Goal: Task Accomplishment & Management: Complete application form

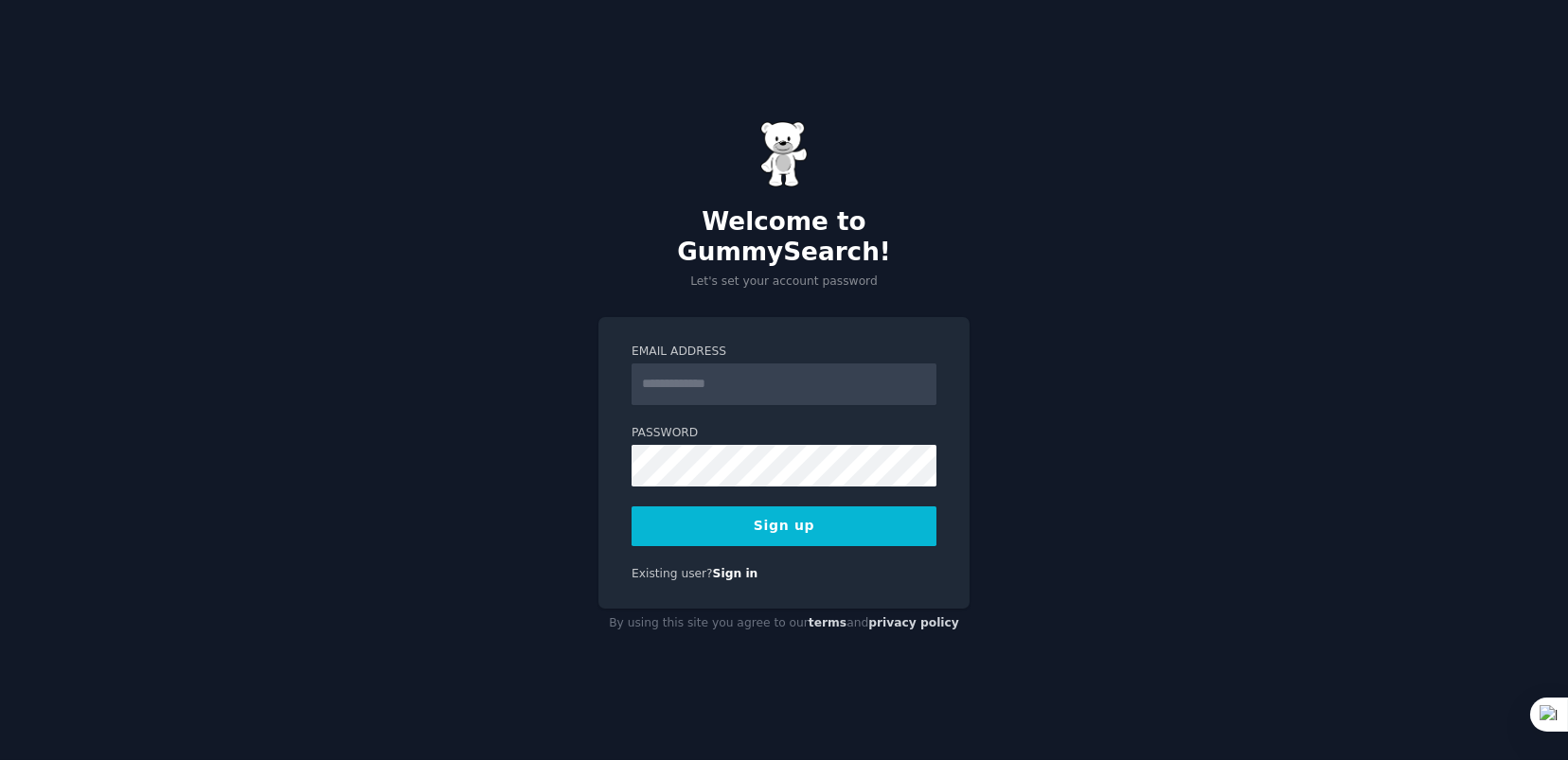
click at [708, 376] on input "Email Address" at bounding box center [784, 385] width 305 height 42
type input "**********"
click at [798, 514] on button "Sign up" at bounding box center [784, 526] width 305 height 40
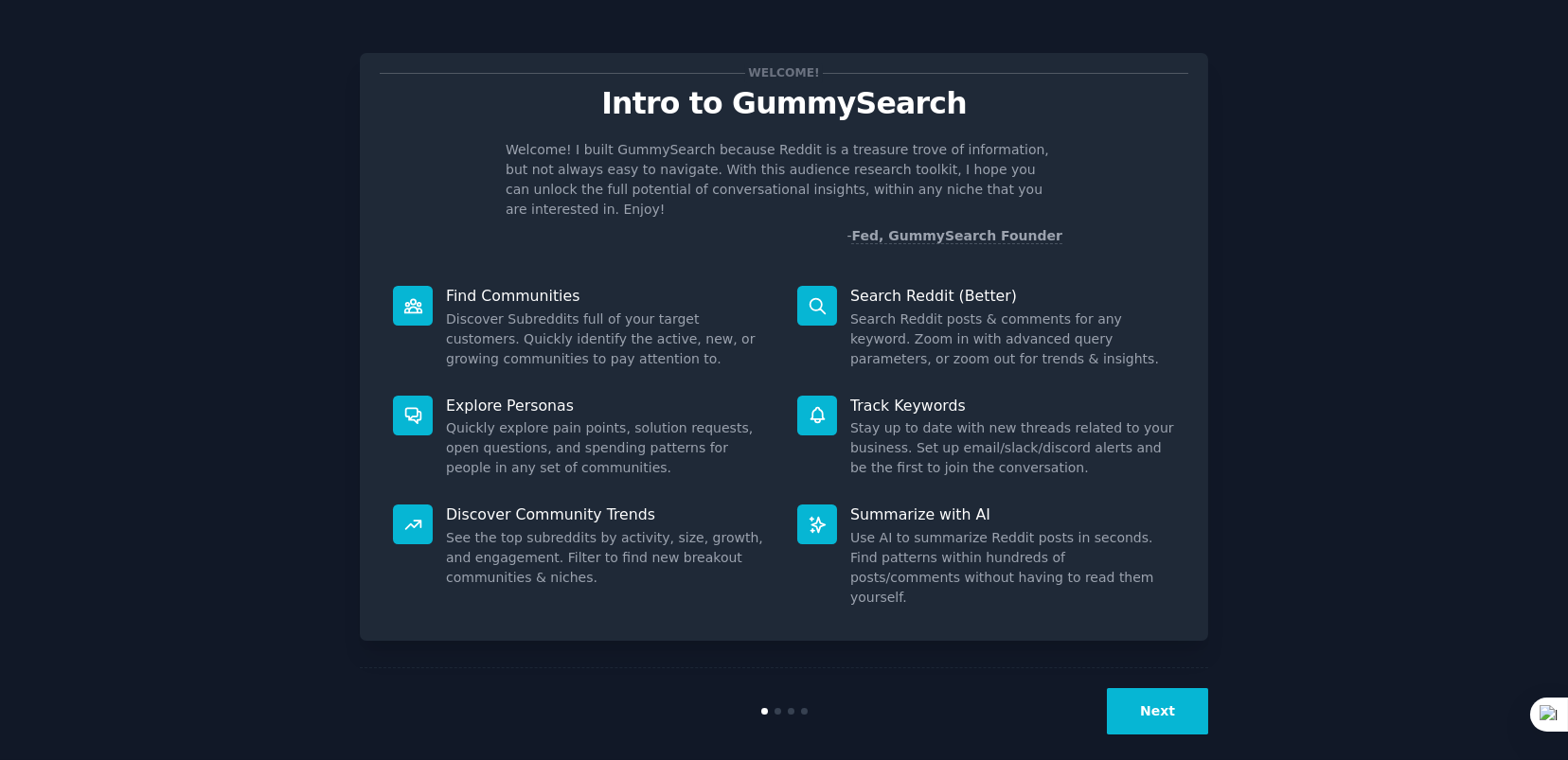
click at [1163, 692] on button "Next" at bounding box center [1157, 711] width 102 height 47
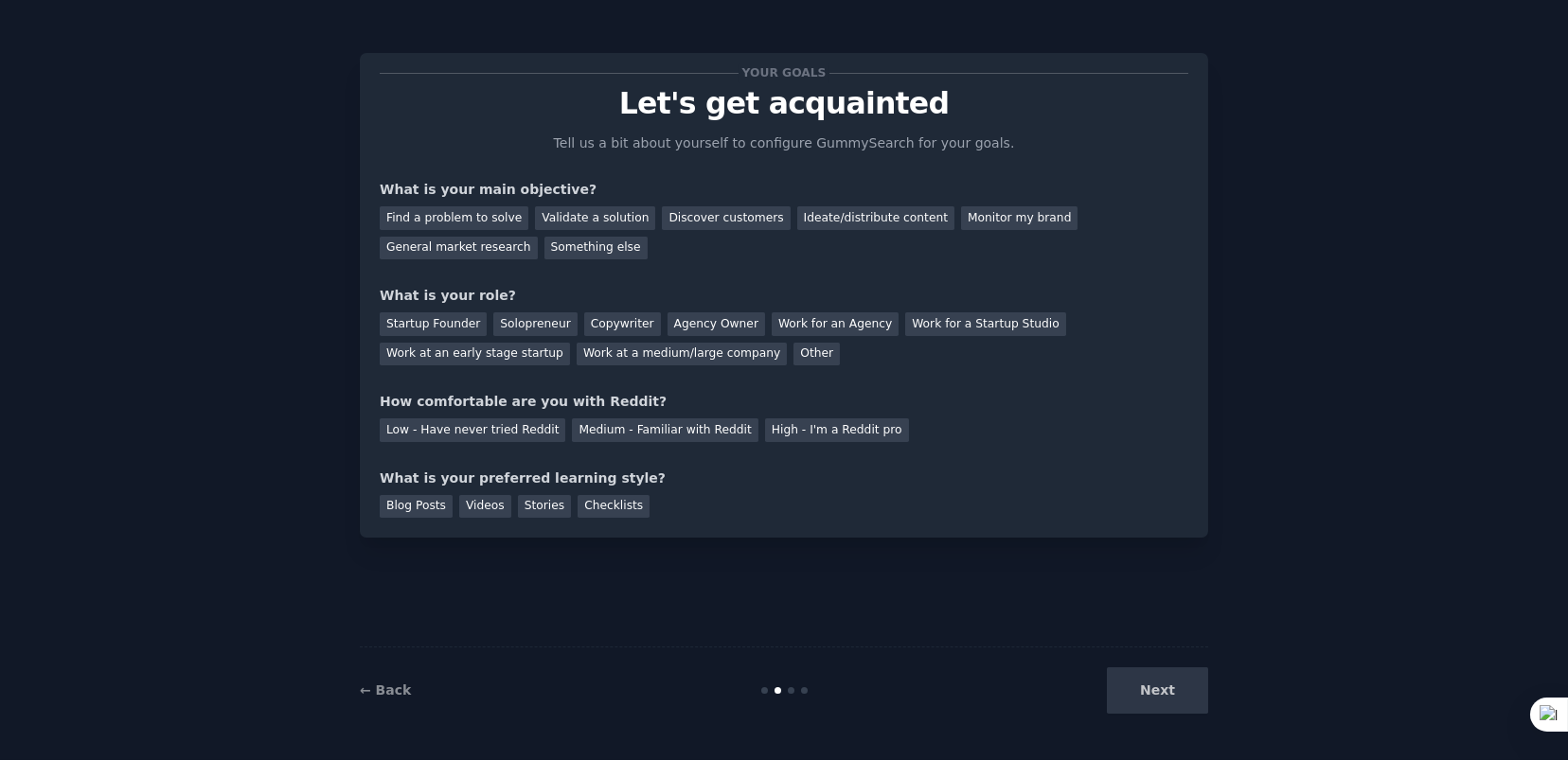
click at [1163, 692] on div "Next" at bounding box center [1066, 690] width 283 height 47
click at [1176, 686] on div "Next" at bounding box center [1066, 690] width 283 height 47
click at [428, 222] on div "Find a problem to solve" at bounding box center [454, 218] width 148 height 24
click at [1170, 695] on div "Next" at bounding box center [1066, 690] width 283 height 47
click at [1025, 308] on div "Startup Founder Solopreneur Copywriter Agency Owner Work for an Agency Work for…" at bounding box center [784, 335] width 809 height 60
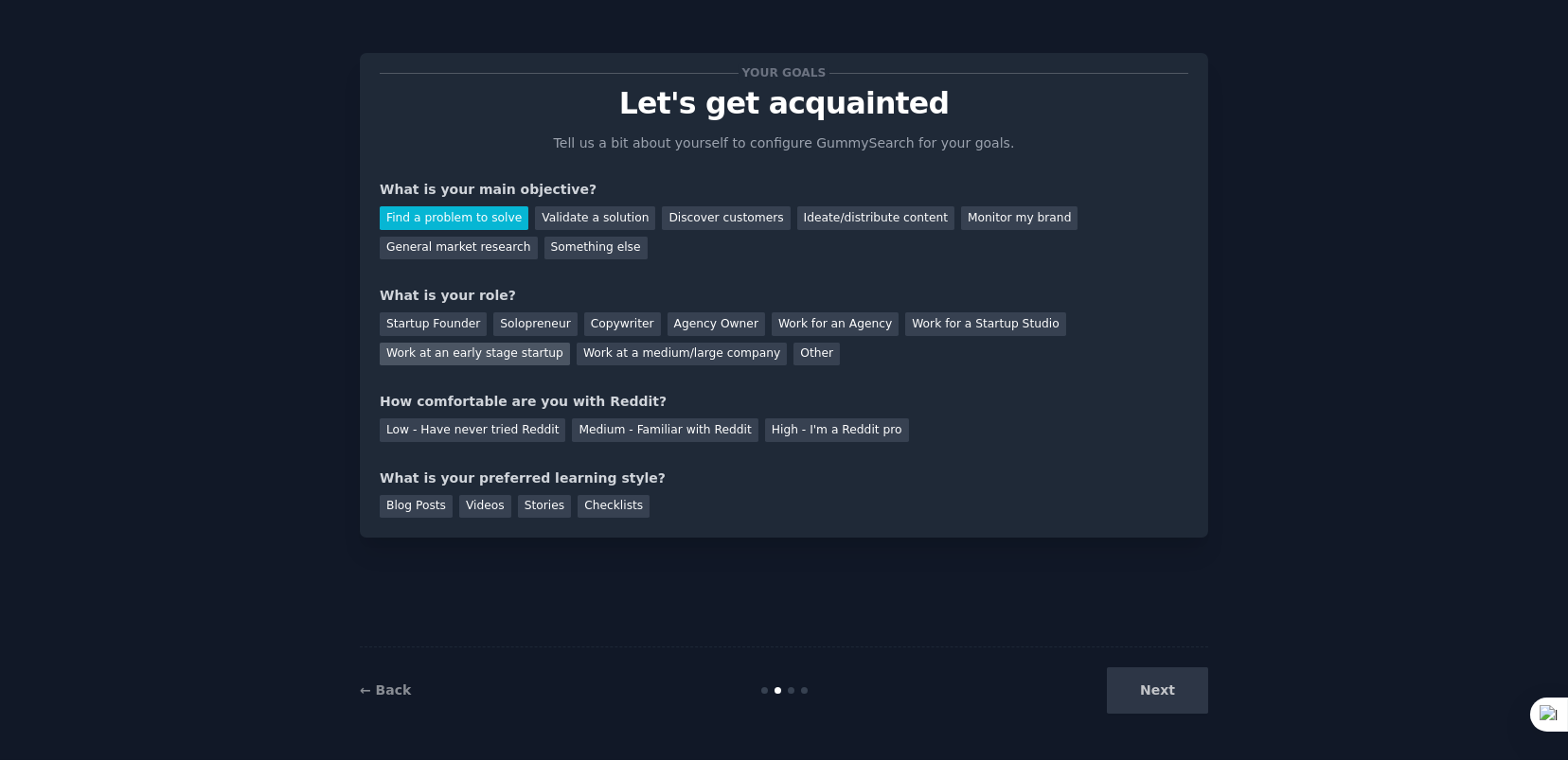
click at [570, 343] on div "Work at an early stage startup" at bounding box center [475, 354] width 190 height 24
click at [622, 428] on div "Medium - Familiar with Reddit" at bounding box center [664, 429] width 185 height 24
click at [1175, 698] on div "Next" at bounding box center [1066, 690] width 283 height 47
click at [518, 509] on div "Stories" at bounding box center [545, 506] width 53 height 24
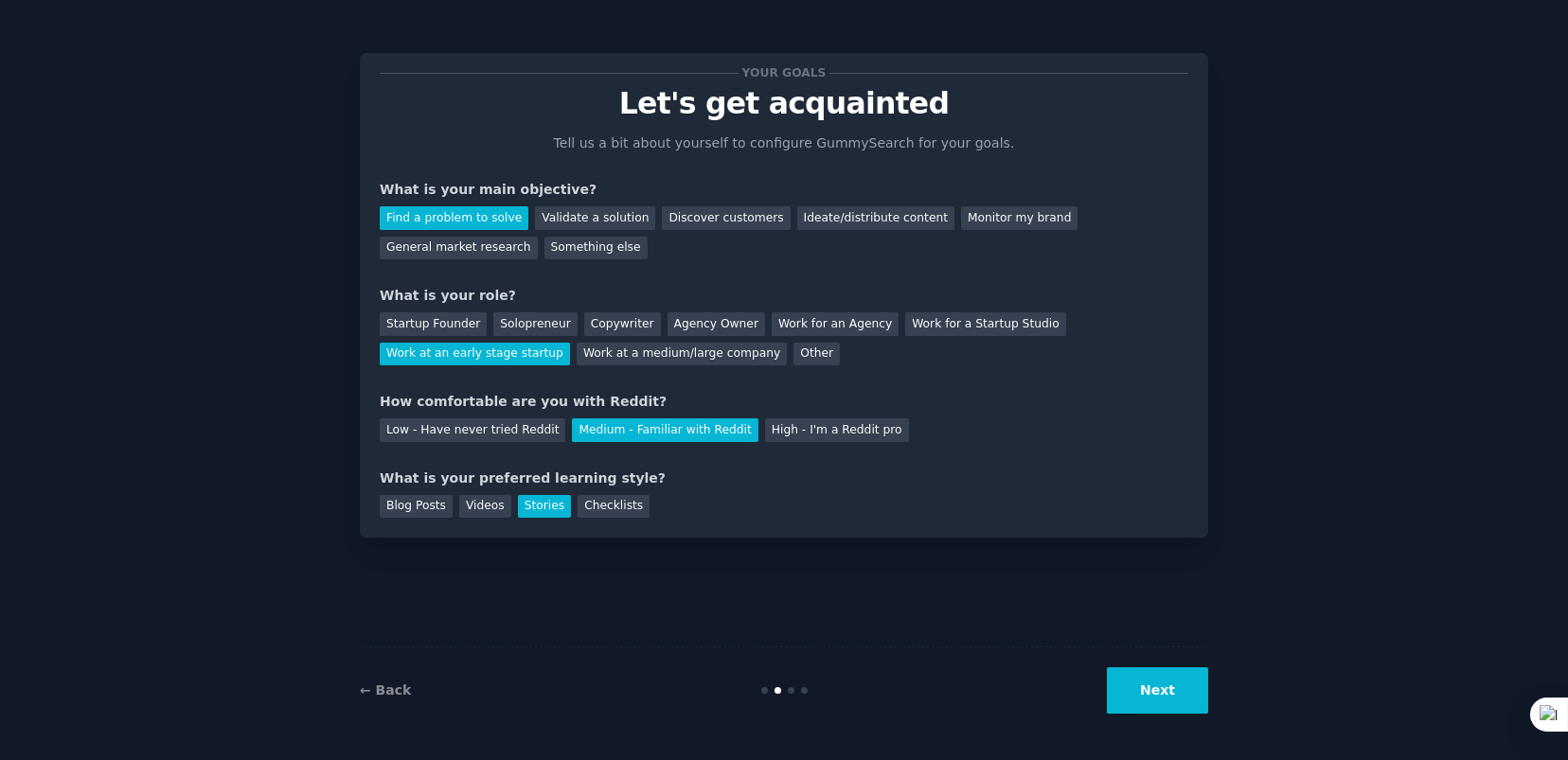
click at [1186, 693] on button "Next" at bounding box center [1157, 690] width 102 height 47
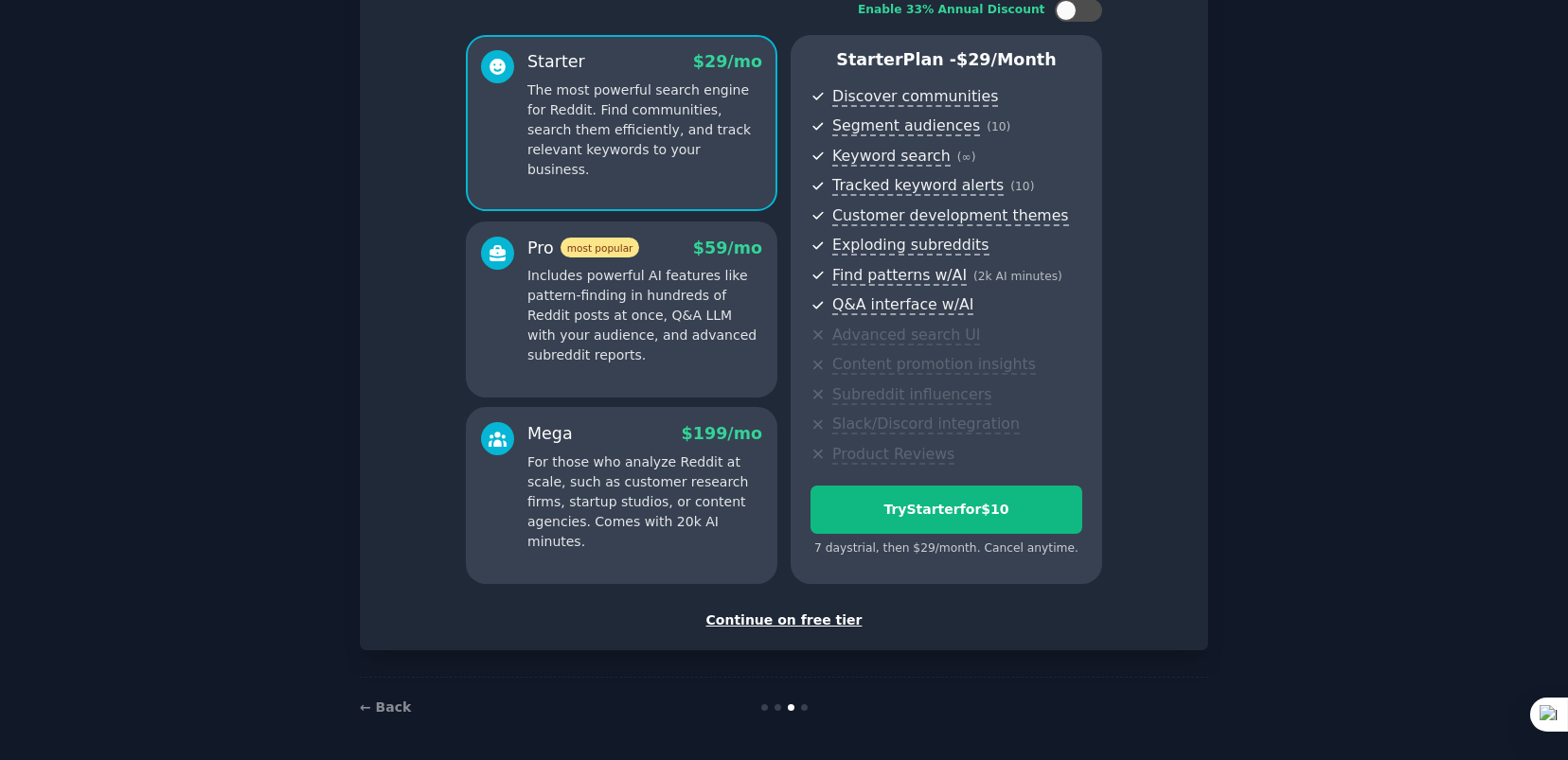
scroll to position [135, 0]
click at [788, 622] on div "Continue on free tier" at bounding box center [784, 619] width 809 height 20
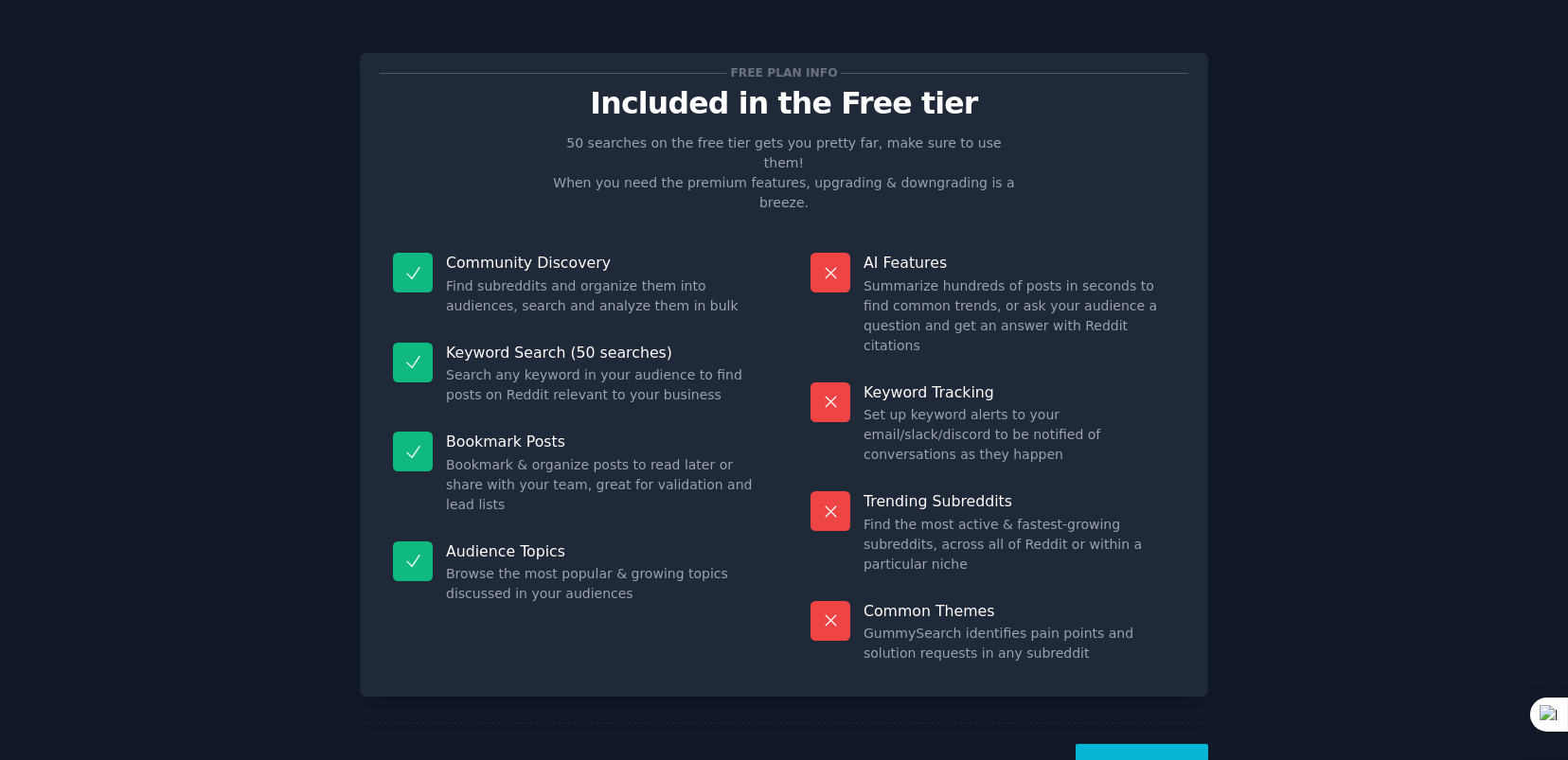
click at [1195, 744] on button "Let's Go!" at bounding box center [1141, 767] width 132 height 47
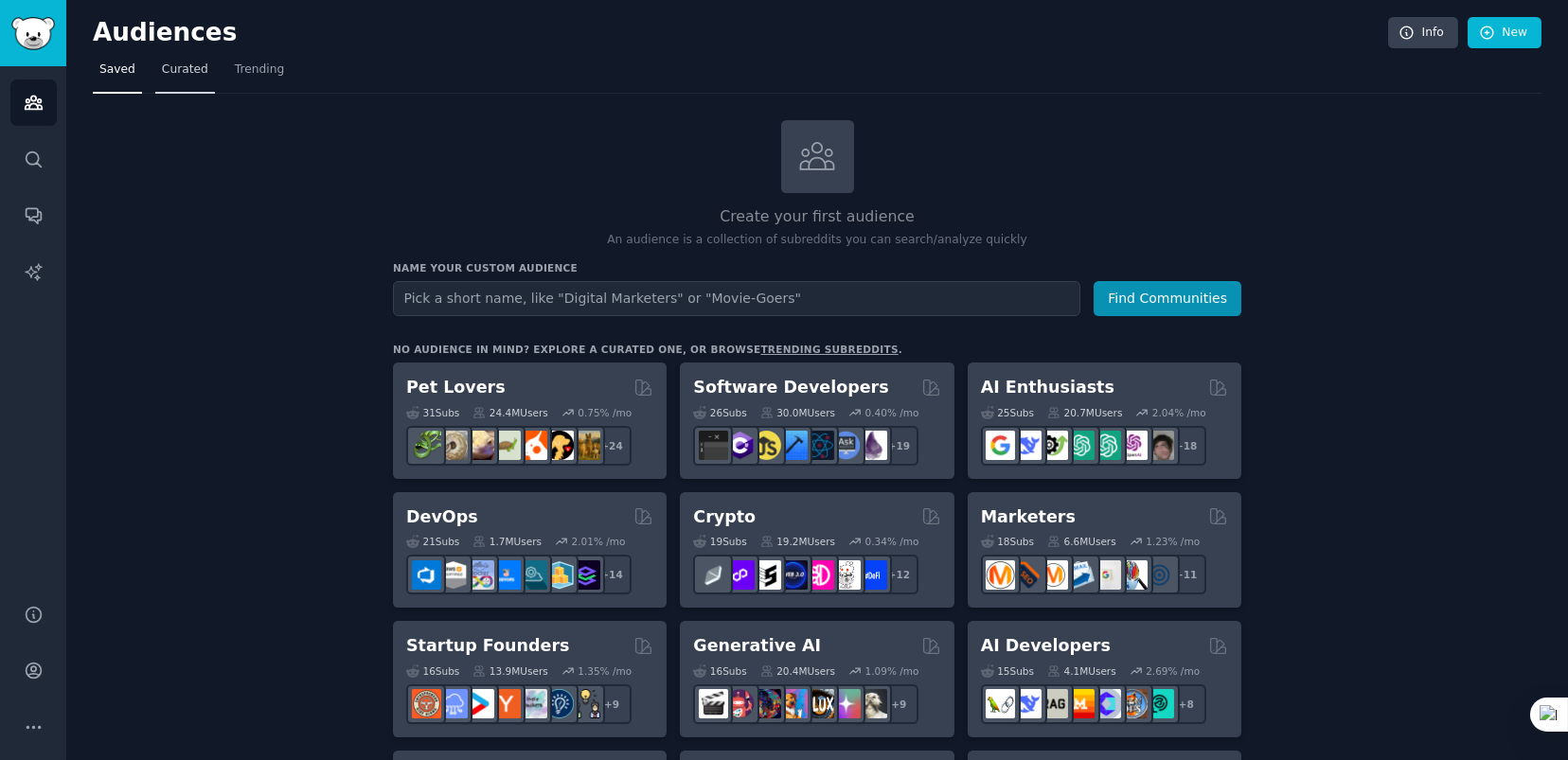
click at [165, 62] on span "Curated" at bounding box center [184, 70] width 47 height 17
